Goal: Transaction & Acquisition: Obtain resource

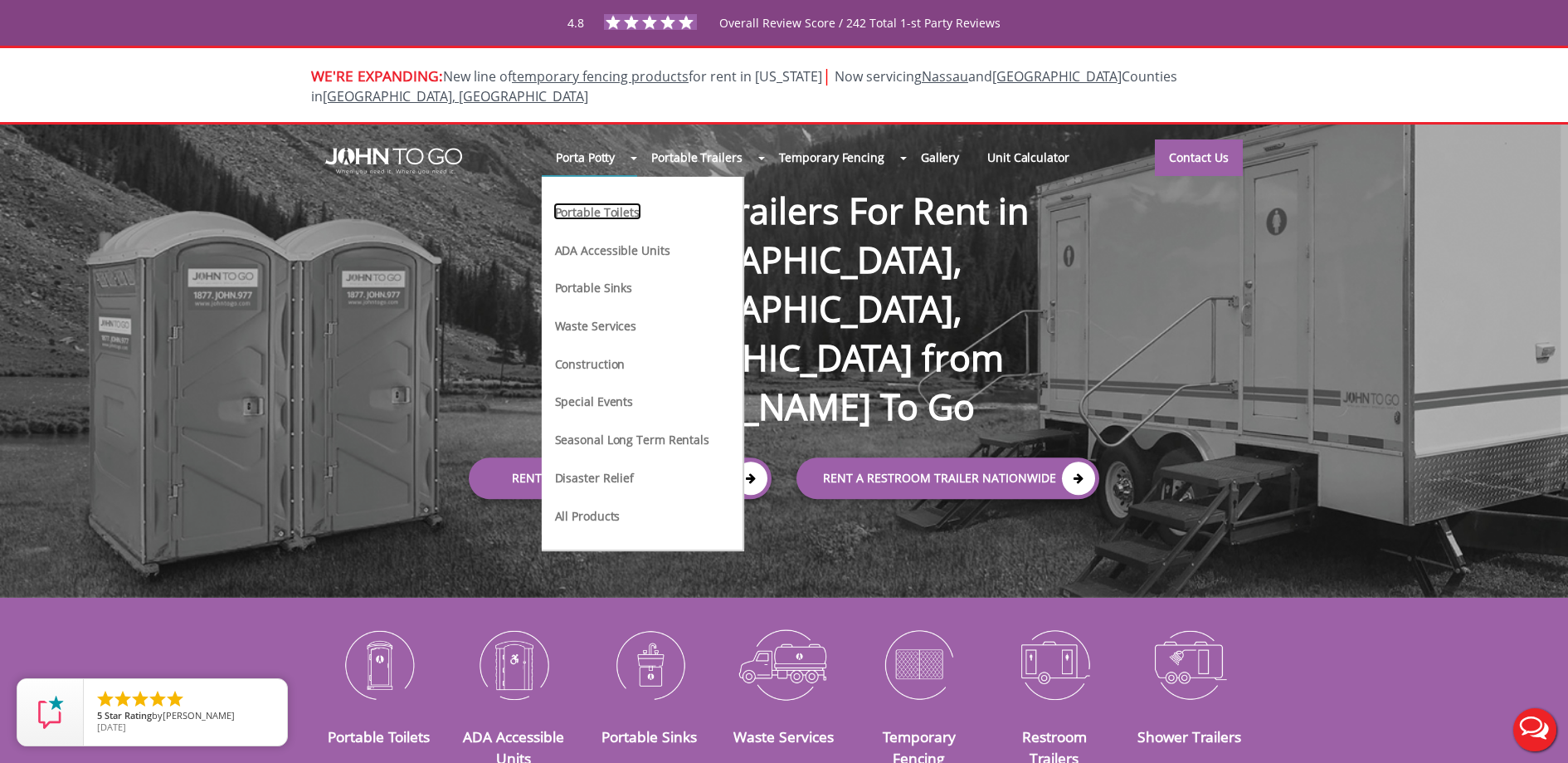
click at [599, 203] on link "Portable Toilets" at bounding box center [598, 211] width 88 height 17
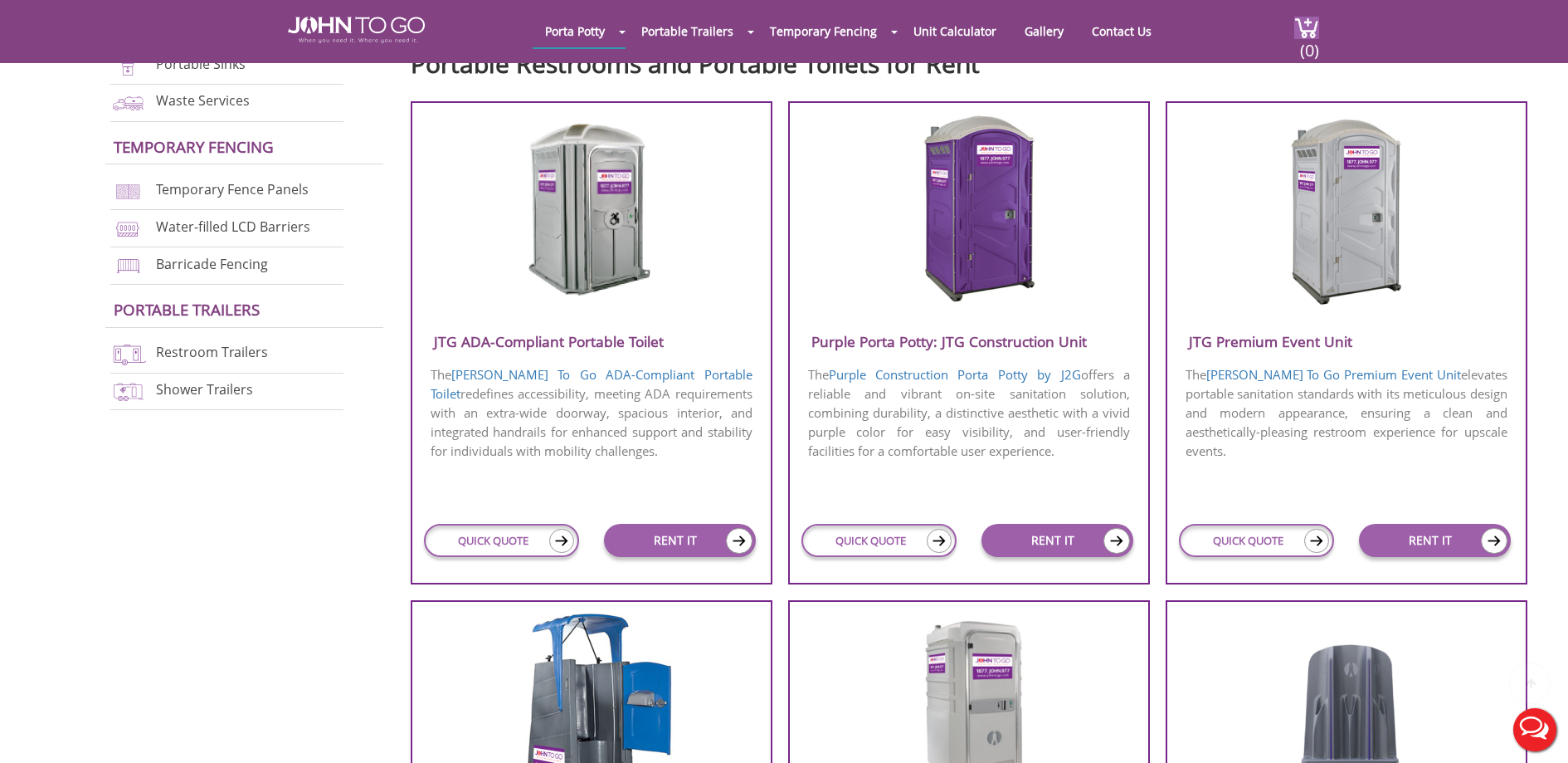
scroll to position [617, 0]
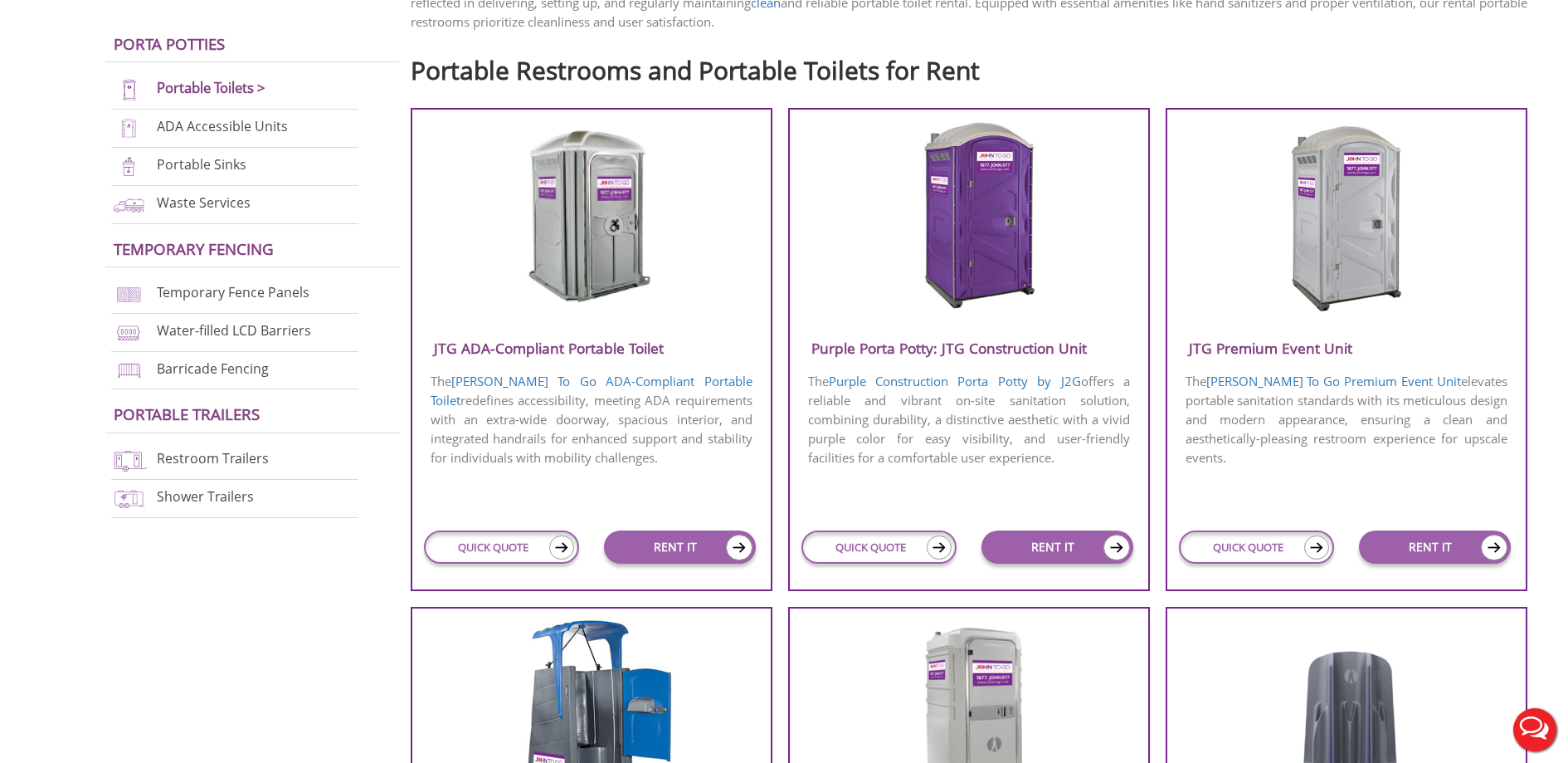
scroll to position [617, 0]
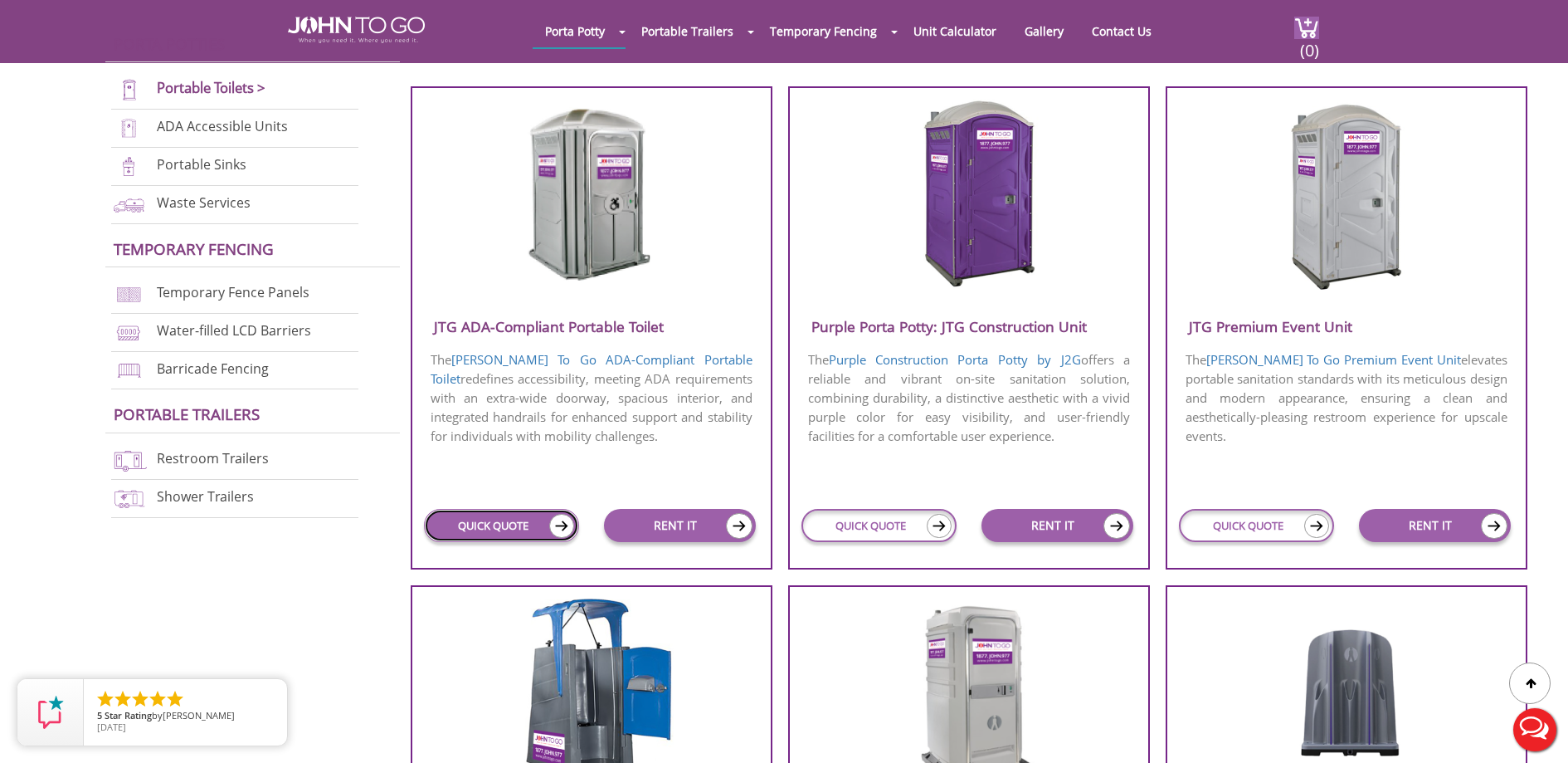
click at [536, 517] on link "QUICK QUOTE" at bounding box center [501, 525] width 155 height 33
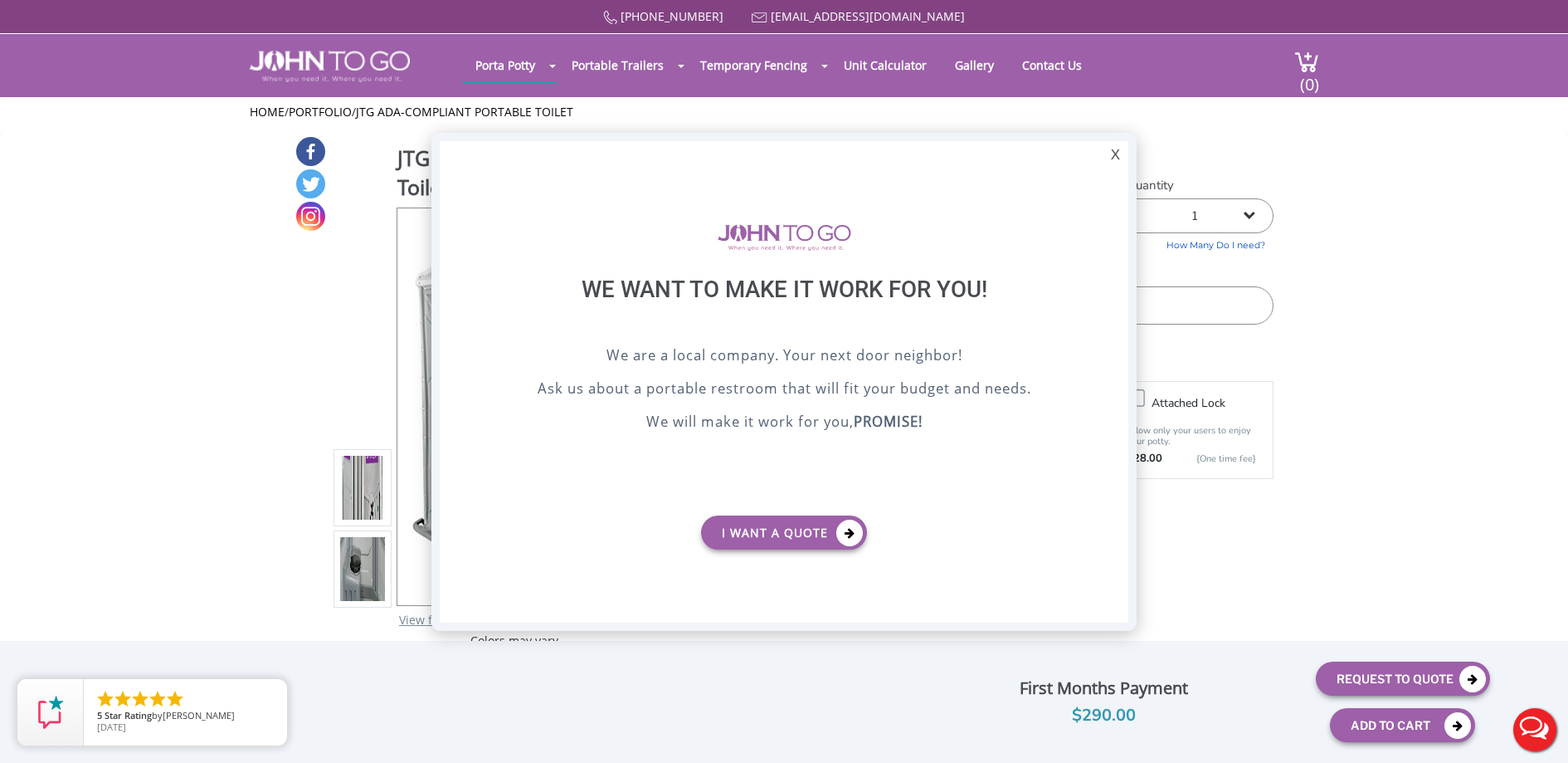
click at [951, 391] on p "Ask us about a portable restroom that will fit your budget and needs." at bounding box center [784, 390] width 606 height 25
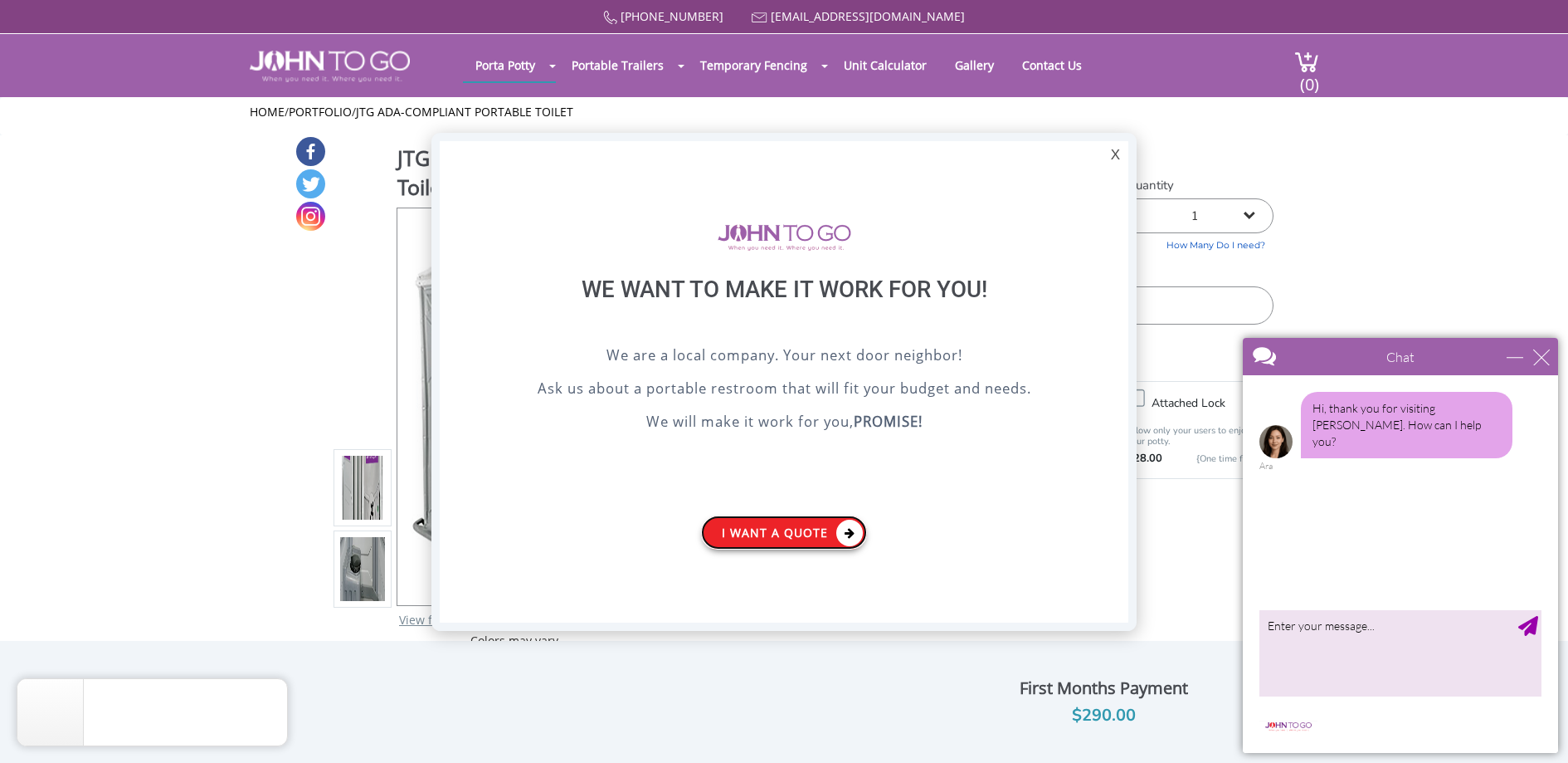
click at [792, 539] on link "I want a Quote" at bounding box center [784, 532] width 166 height 34
